Goal: Information Seeking & Learning: Learn about a topic

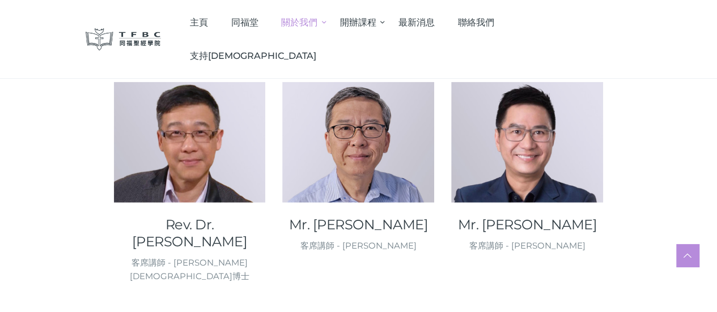
scroll to position [1360, 0]
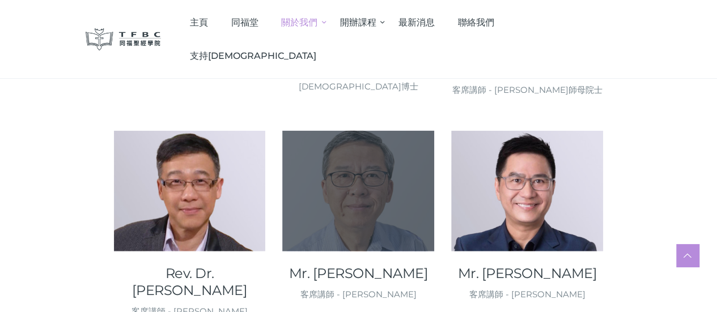
click at [333, 177] on div at bounding box center [358, 191] width 152 height 121
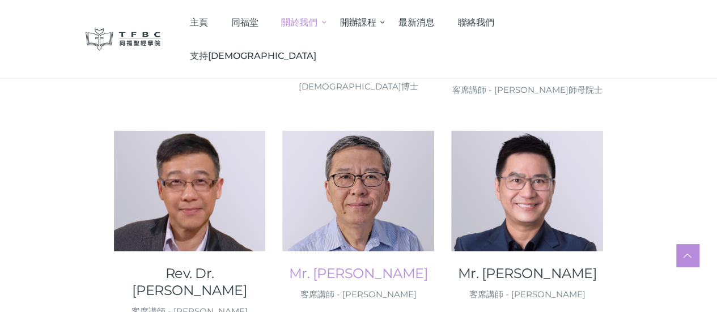
click at [348, 265] on link "Mr. [PERSON_NAME]" at bounding box center [358, 273] width 152 height 17
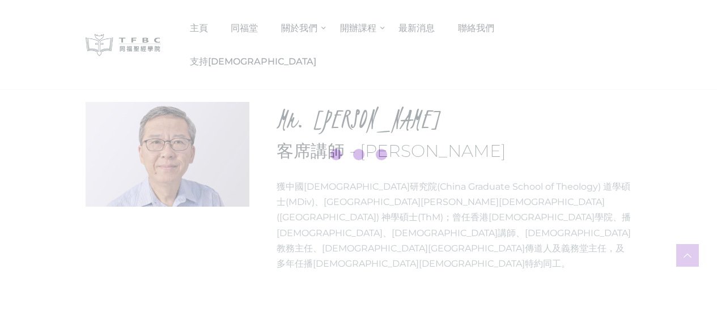
scroll to position [75, 0]
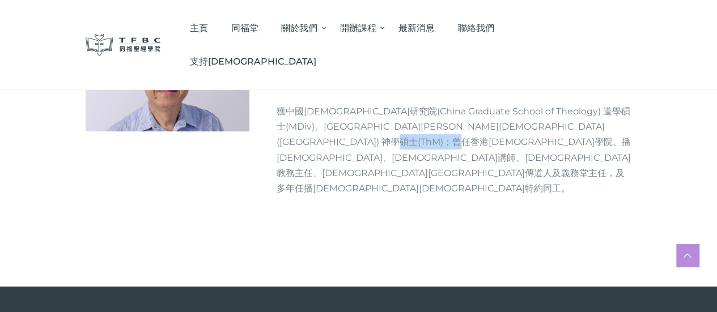
drag, startPoint x: 398, startPoint y: 241, endPoint x: 481, endPoint y: 241, distance: 82.7
click at [481, 196] on p "獲中國[DEMOGRAPHIC_DATA]研究院(China Graduate School of Theology) 道學碩士(MDiv)、[GEOGRAP…" at bounding box center [454, 150] width 355 height 92
click at [425, 86] on h3 "客席講師 - [PERSON_NAME]" at bounding box center [454, 75] width 355 height 19
drag, startPoint x: 390, startPoint y: 171, endPoint x: 503, endPoint y: 173, distance: 113.4
click at [503, 86] on h3 "客席講師 - [PERSON_NAME]" at bounding box center [454, 75] width 355 height 19
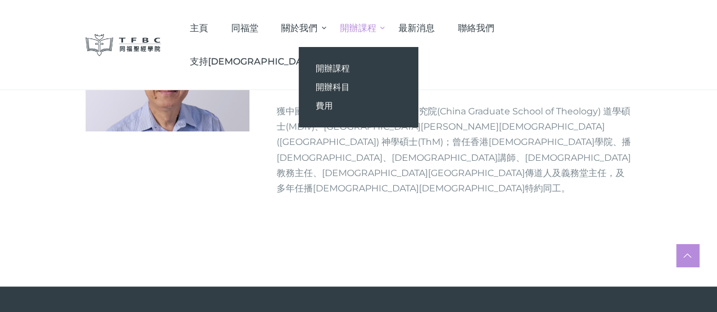
click at [393, 196] on p "獲中國[DEMOGRAPHIC_DATA]研究院(China Graduate School of Theology) 道學碩士(MDiv)、[GEOGRAP…" at bounding box center [454, 150] width 355 height 92
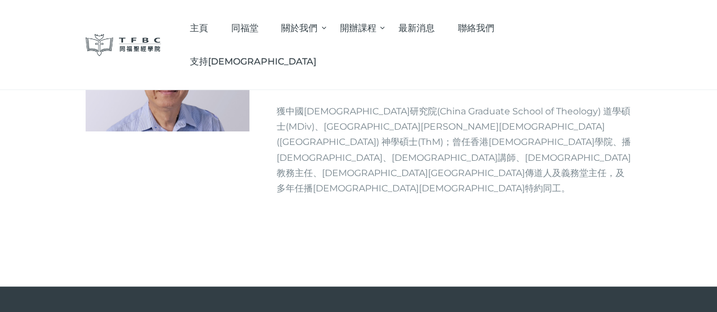
scroll to position [0, 0]
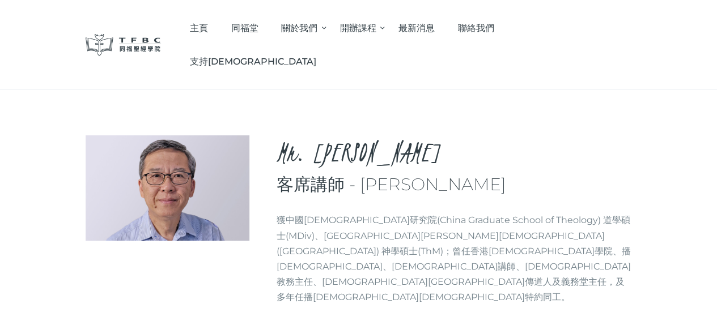
click at [86, 34] on img at bounding box center [124, 45] width 76 height 22
